Goal: Information Seeking & Learning: Learn about a topic

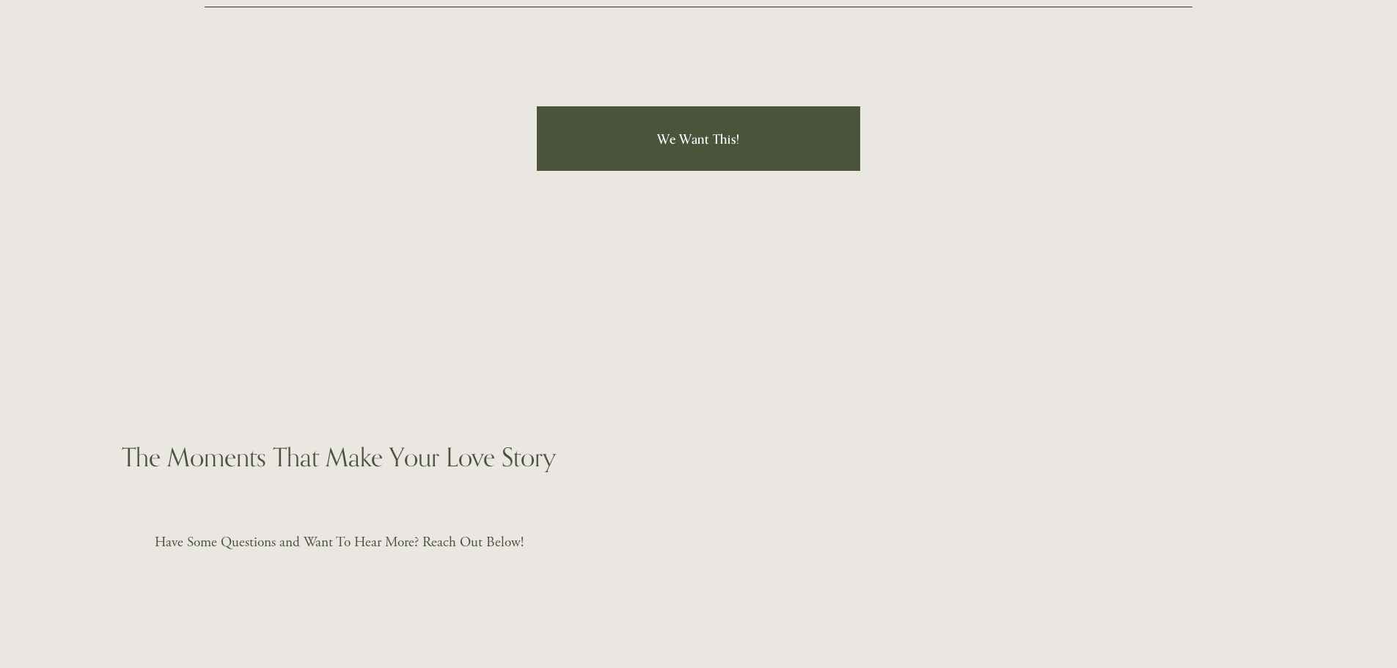
scroll to position [5133, 0]
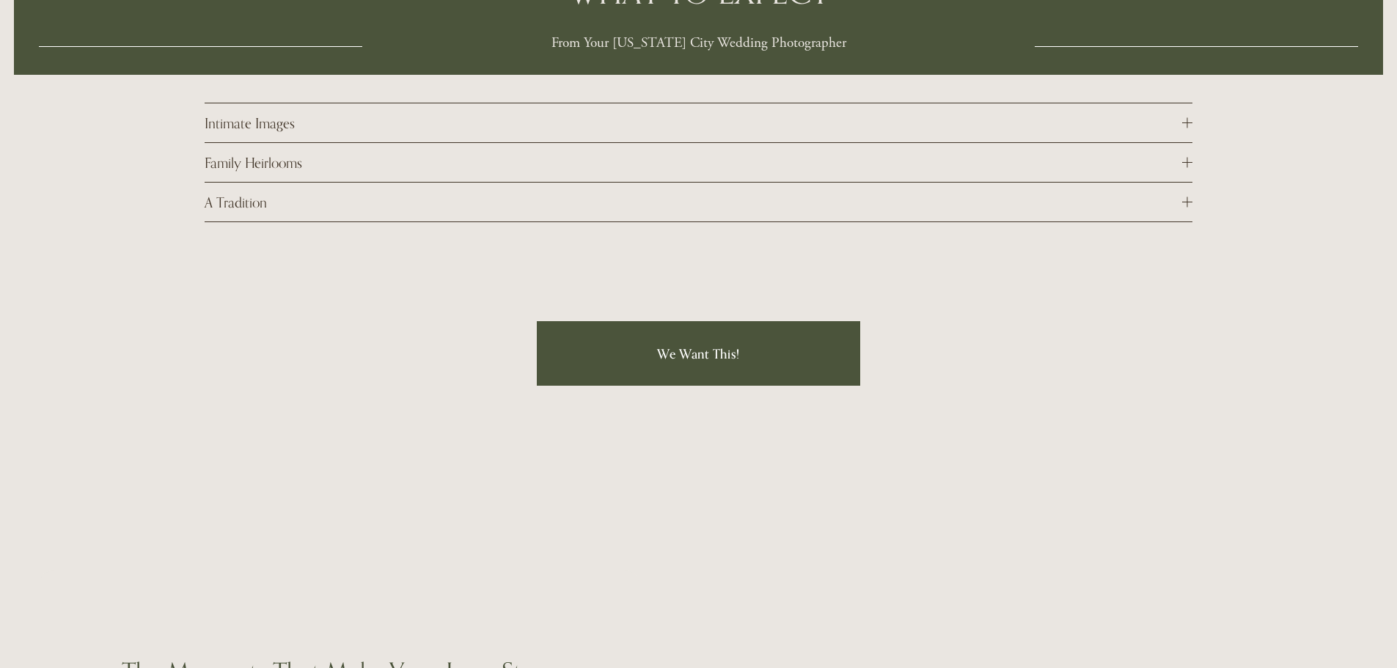
click at [323, 114] on span "Intimate Images" at bounding box center [693, 122] width 977 height 17
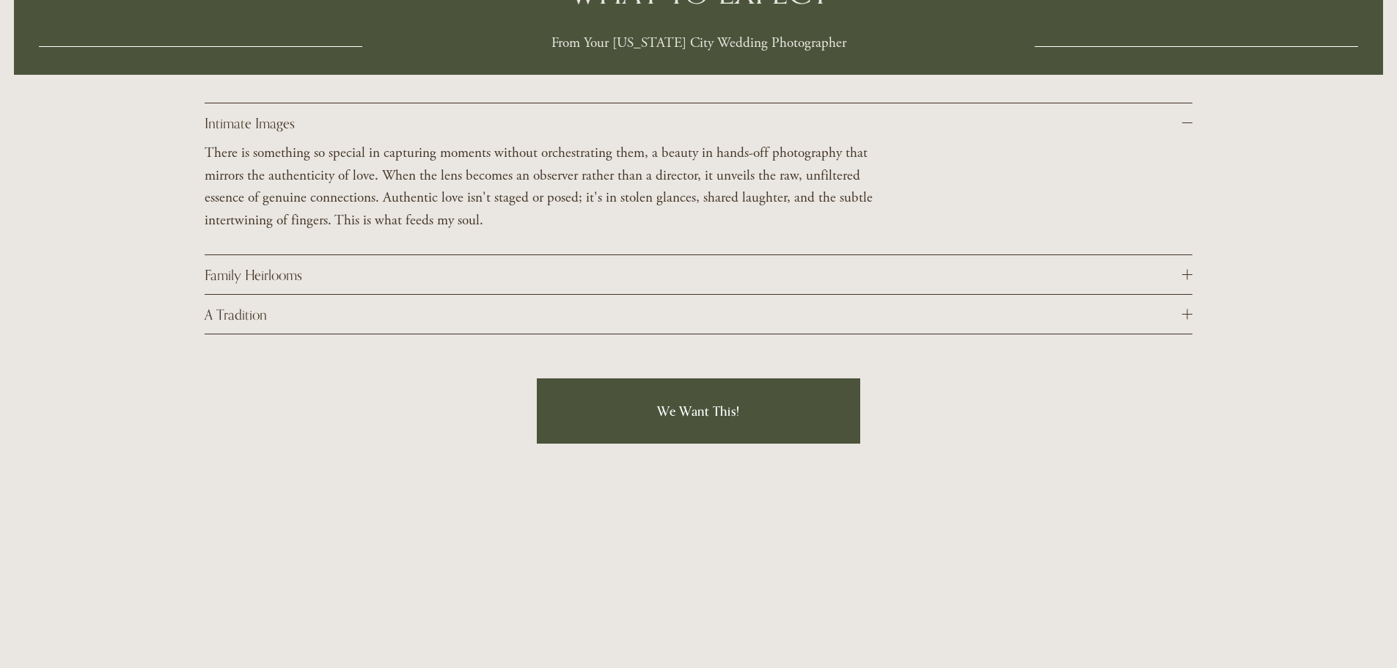
click at [329, 114] on span "Intimate Images" at bounding box center [693, 122] width 977 height 17
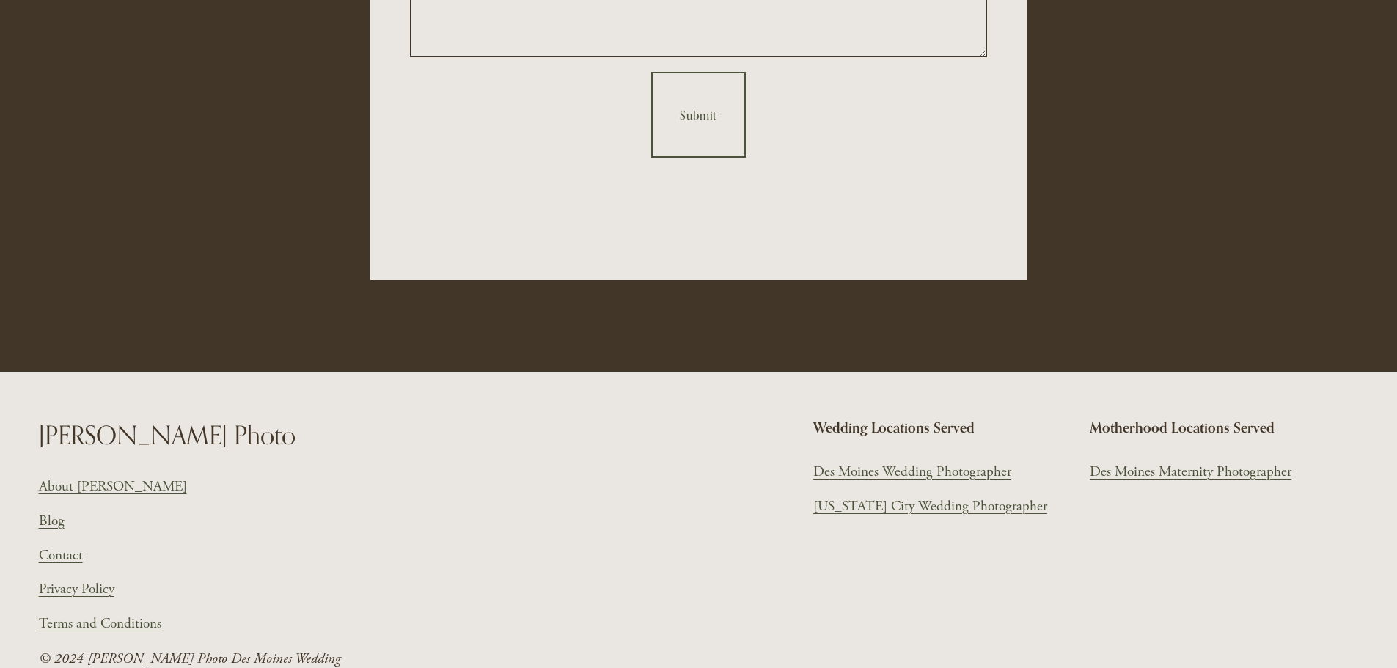
scroll to position [7676, 0]
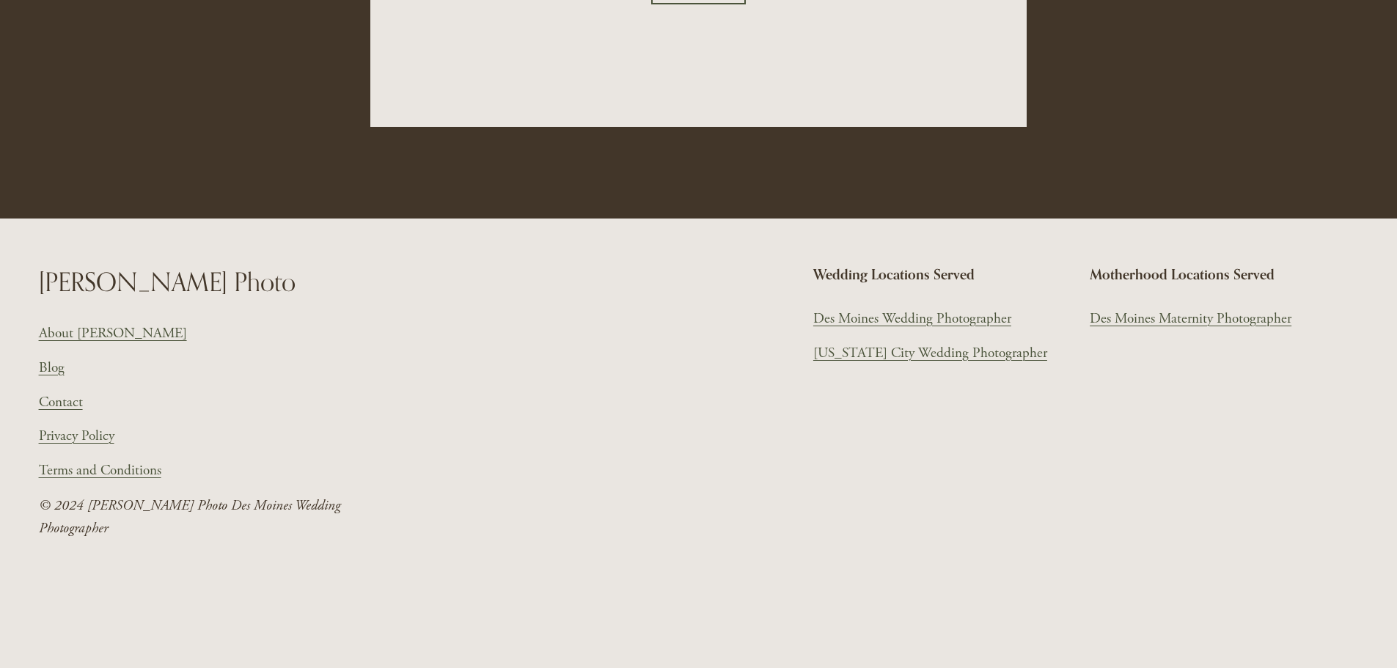
click at [911, 342] on link "[US_STATE] City Wedding Photographer" at bounding box center [930, 353] width 234 height 23
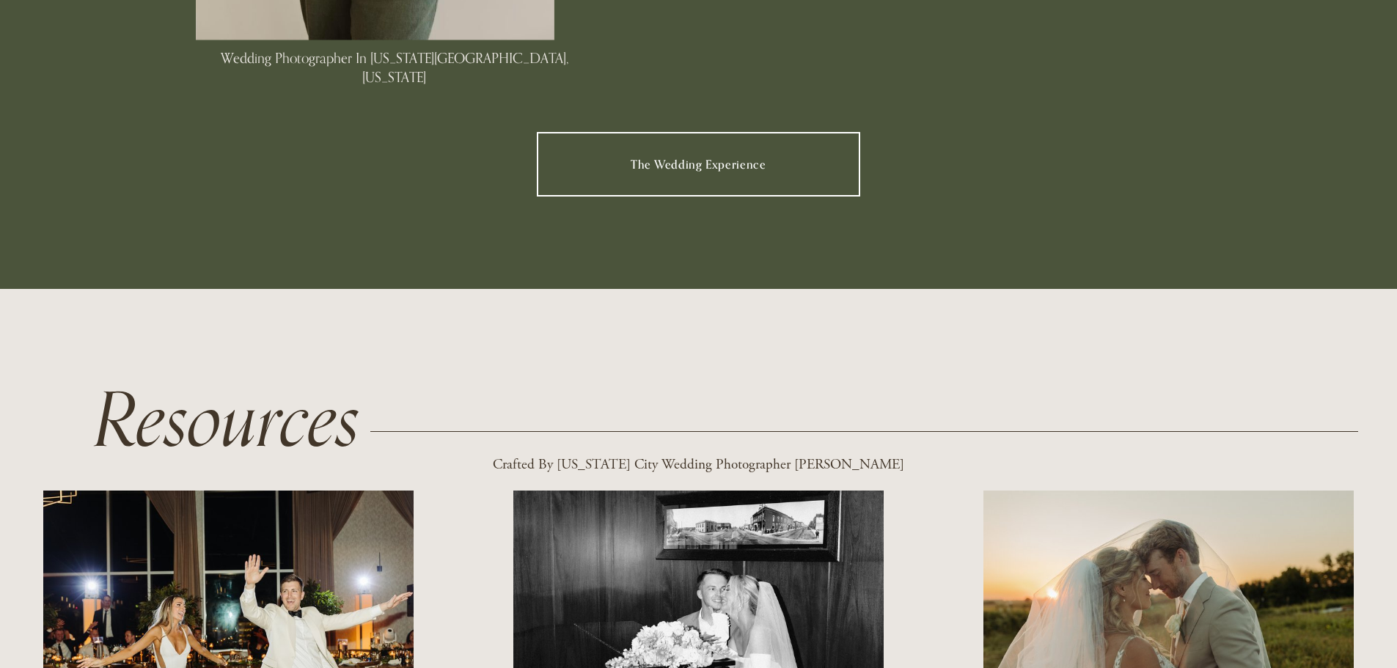
scroll to position [1320, 0]
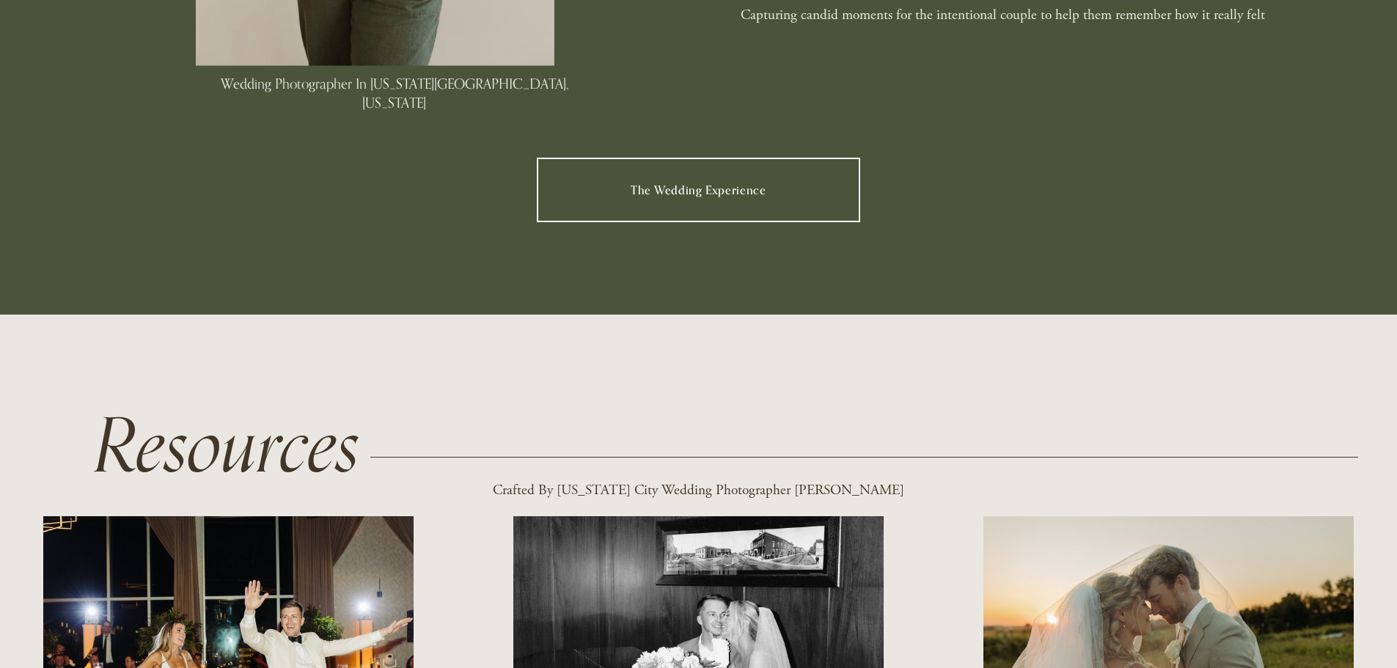
click at [728, 191] on link "The Wedding Experience" at bounding box center [699, 190] width 324 height 65
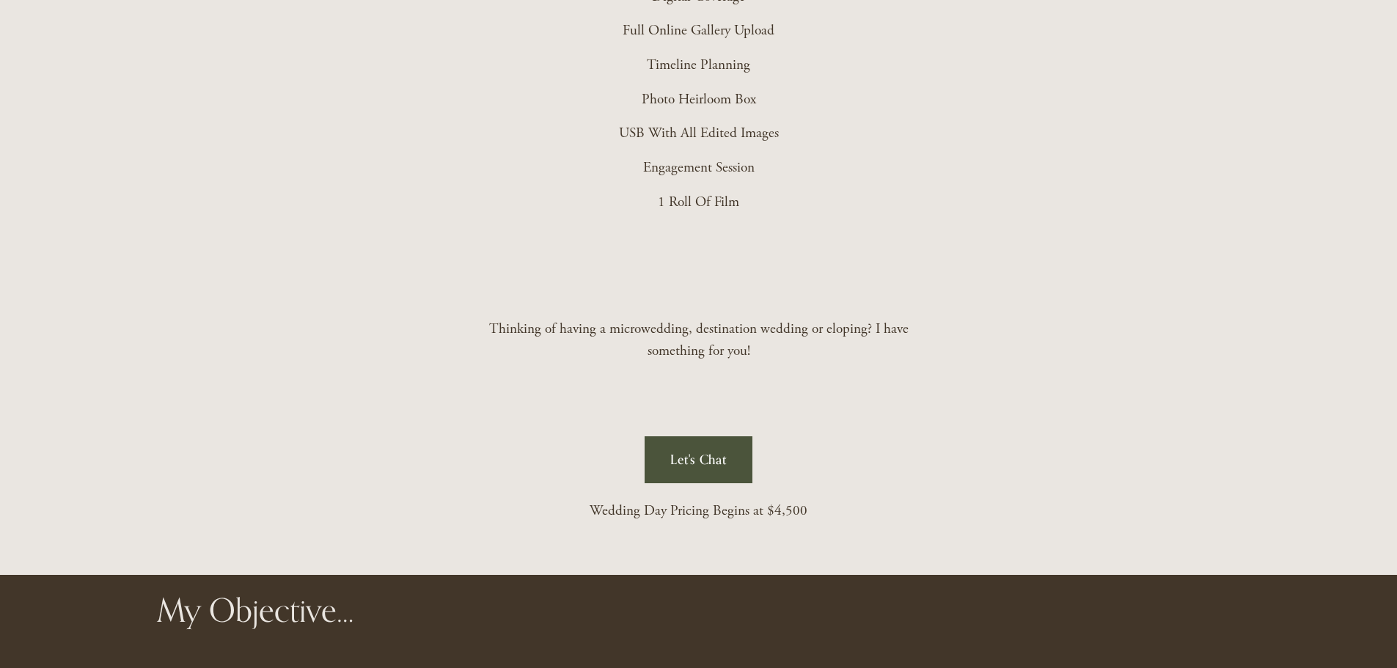
scroll to position [3446, 0]
